Goal: Transaction & Acquisition: Purchase product/service

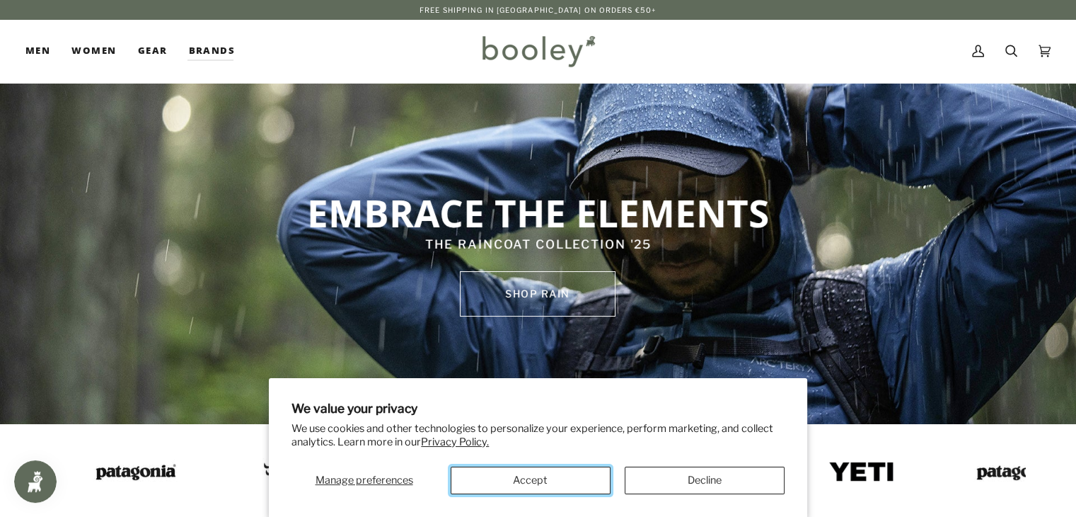
click at [556, 485] on button "Accept" at bounding box center [531, 480] width 160 height 28
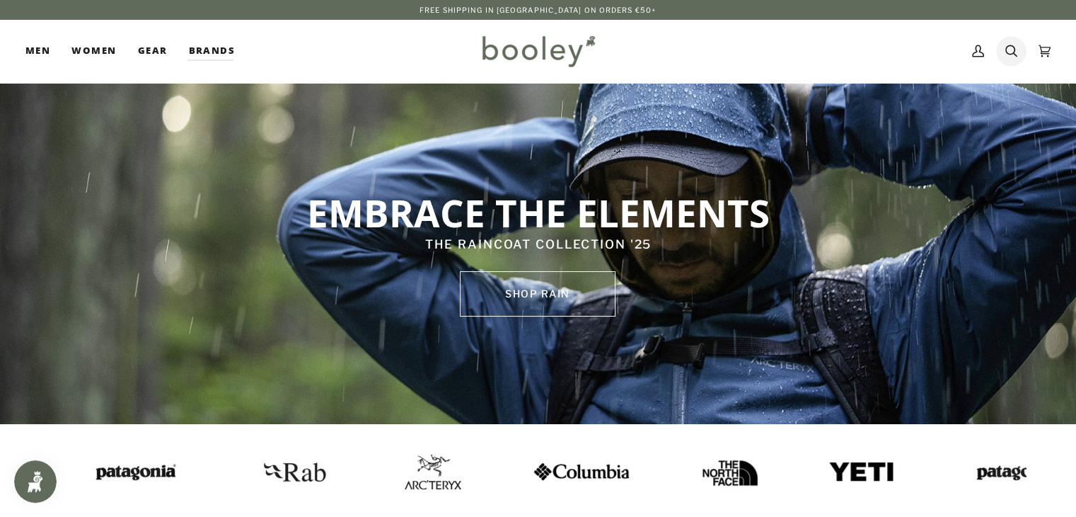
click at [1008, 52] on icon at bounding box center [1012, 50] width 12 height 21
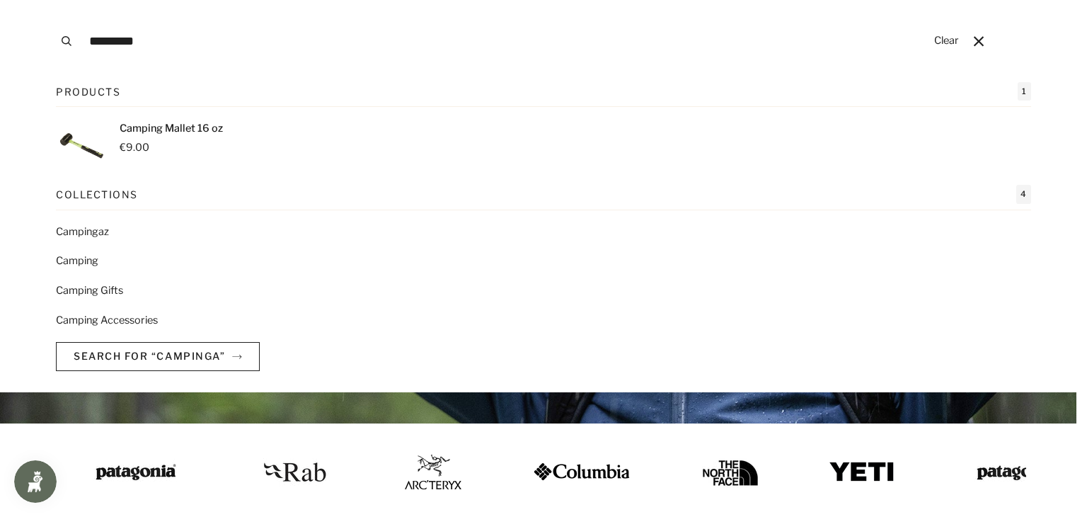
type input "*********"
click at [51, 0] on button "Search" at bounding box center [66, 41] width 31 height 82
